Goal: Task Accomplishment & Management: Manage account settings

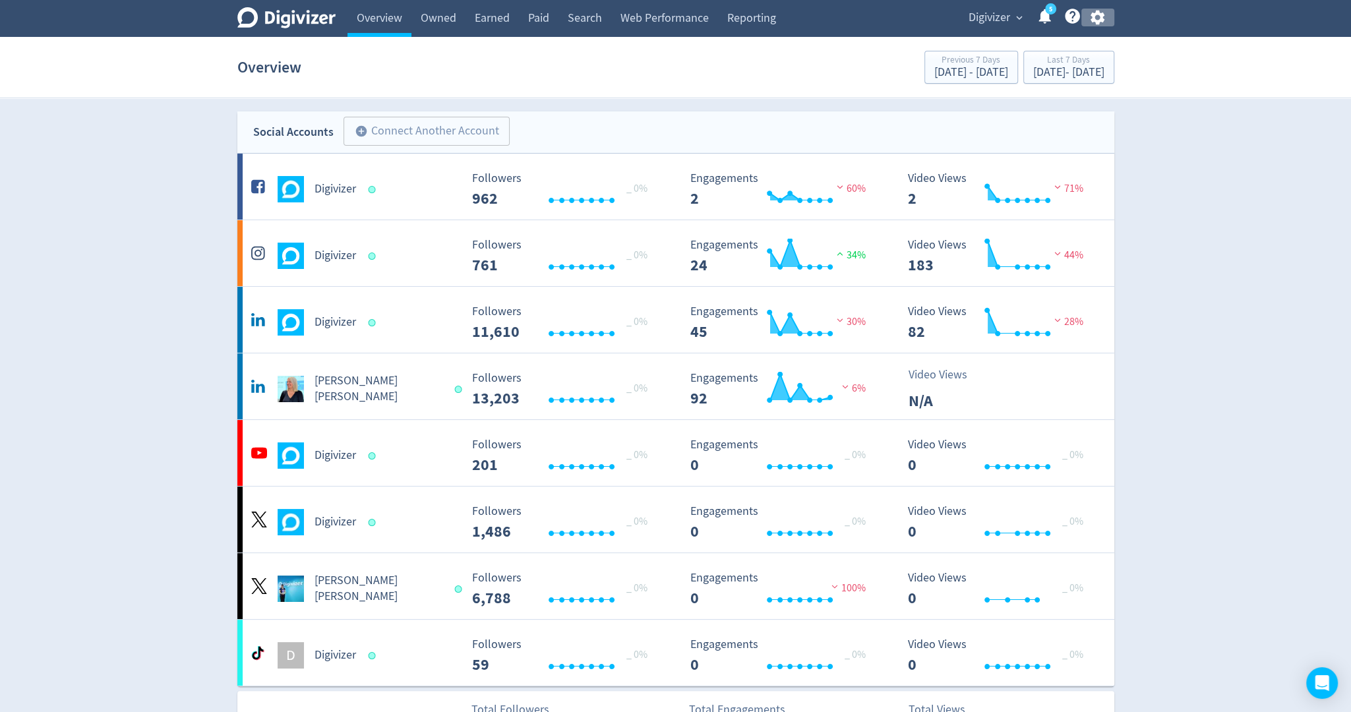
click at [1099, 20] on icon "button" at bounding box center [1098, 18] width 14 height 15
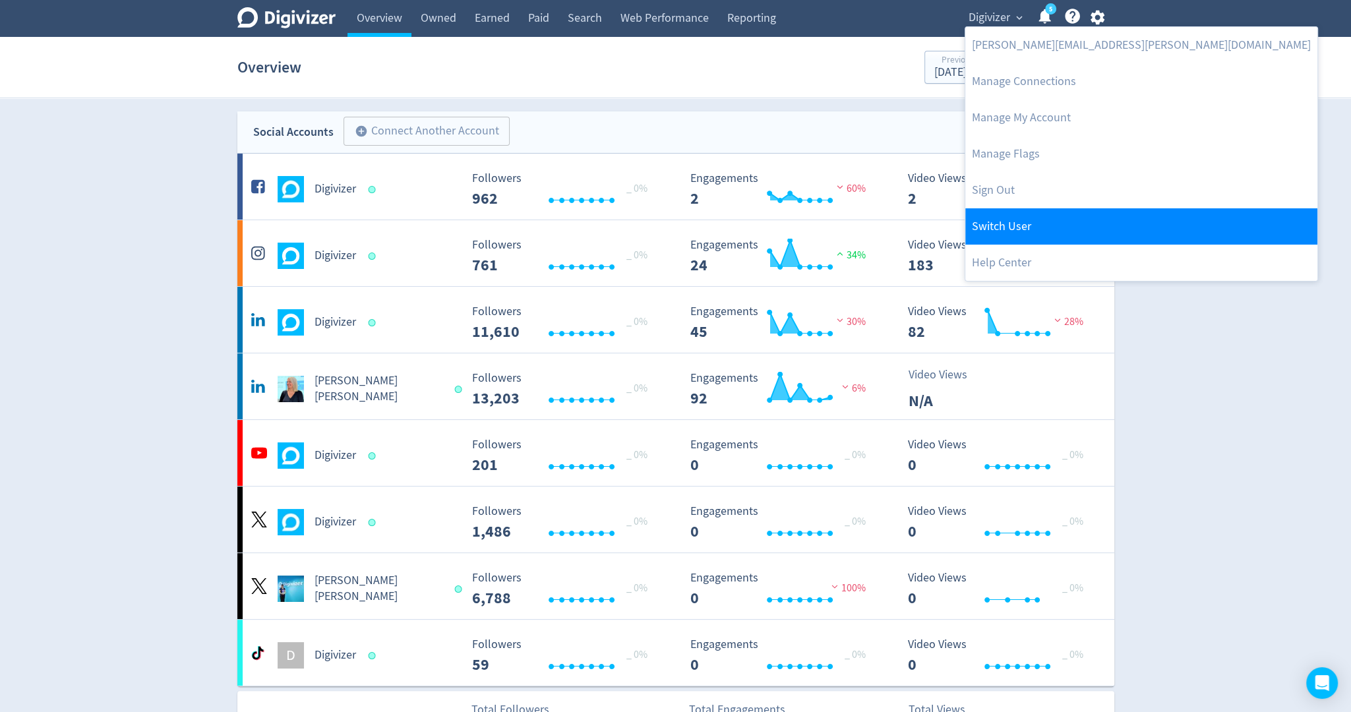
click at [1059, 225] on link "Switch User" at bounding box center [1142, 226] width 352 height 36
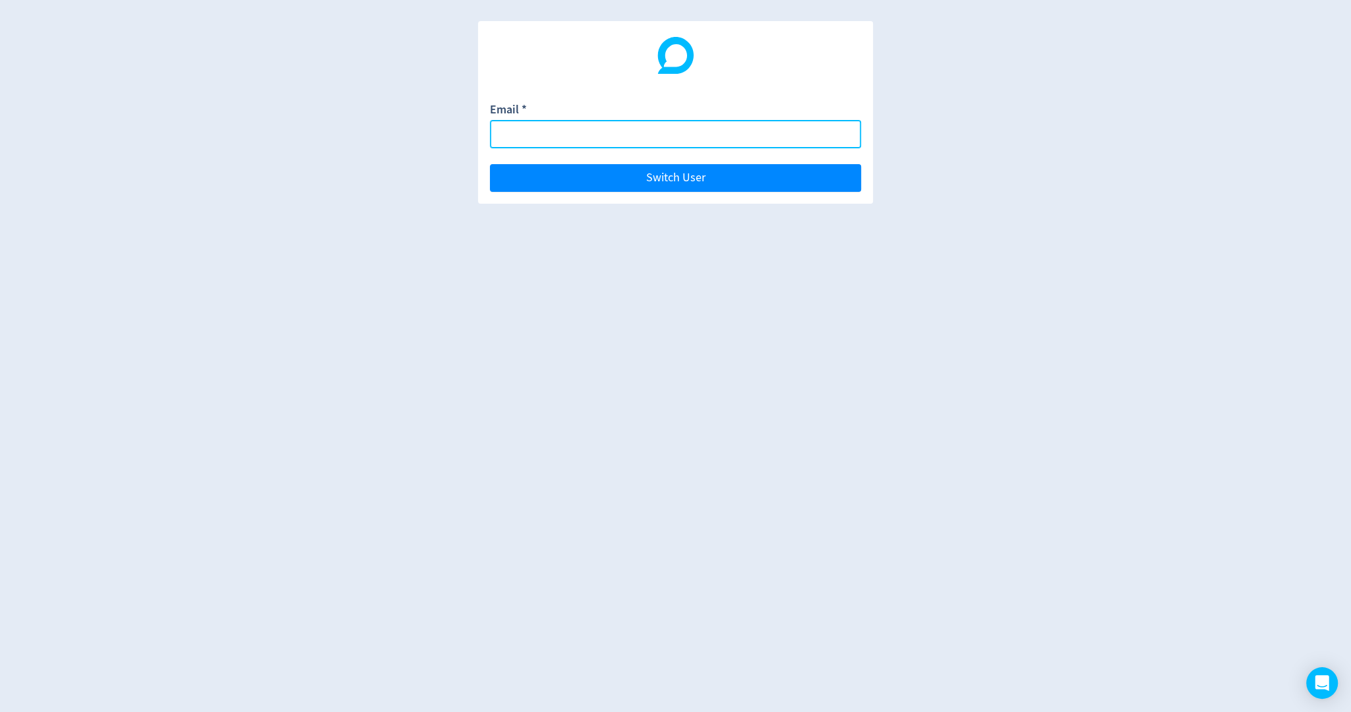
click at [737, 133] on input "Email *" at bounding box center [675, 134] width 371 height 28
paste input "[EMAIL_ADDRESS][DOMAIN_NAME]"
type input "[EMAIL_ADDRESS][DOMAIN_NAME]"
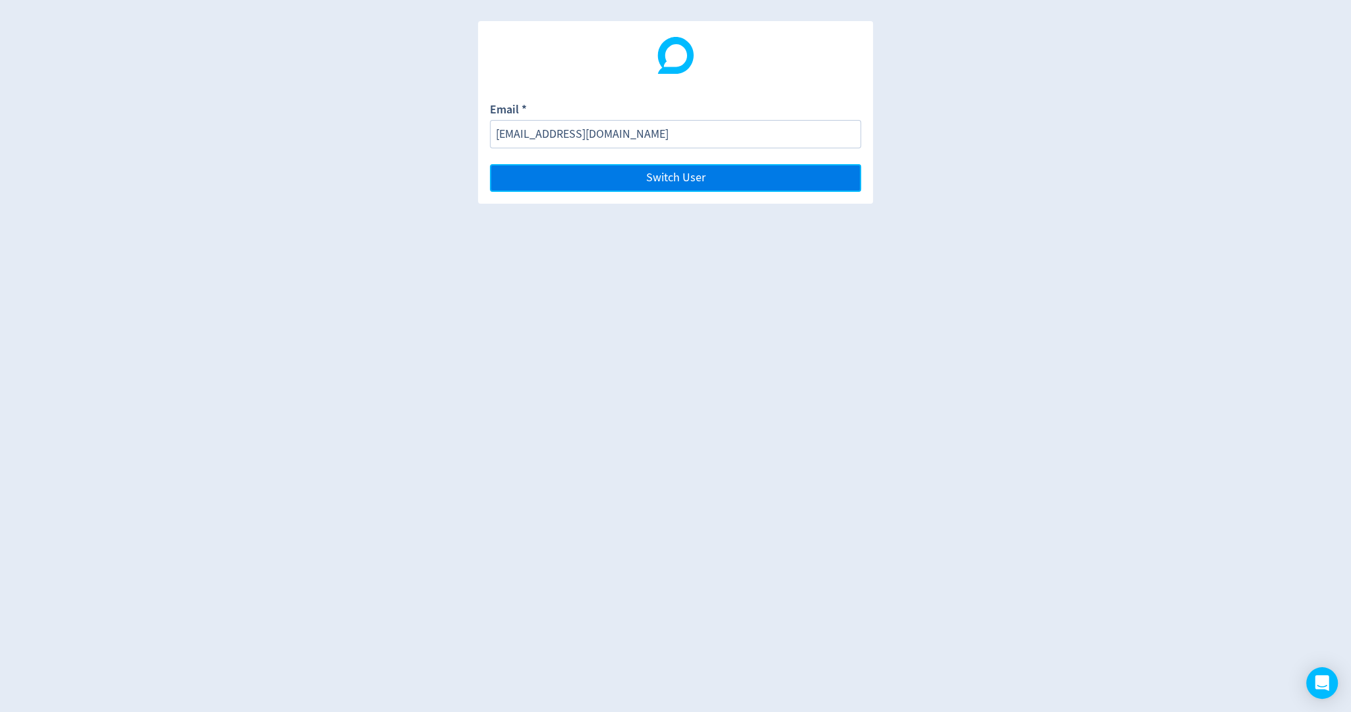
click at [776, 182] on button "Switch User" at bounding box center [675, 178] width 371 height 28
